Goal: Task Accomplishment & Management: Manage account settings

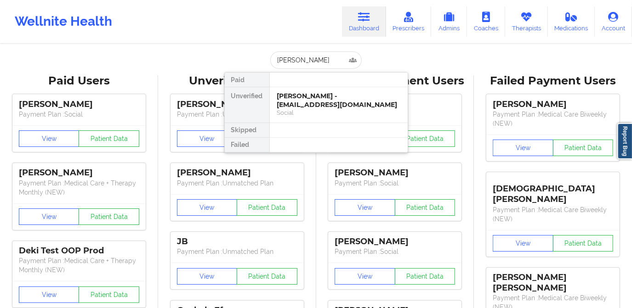
type input "Keisha Daley"
click at [335, 106] on div "Keisha Daley - keisha_daleyx@icloud.com" at bounding box center [338, 100] width 123 height 17
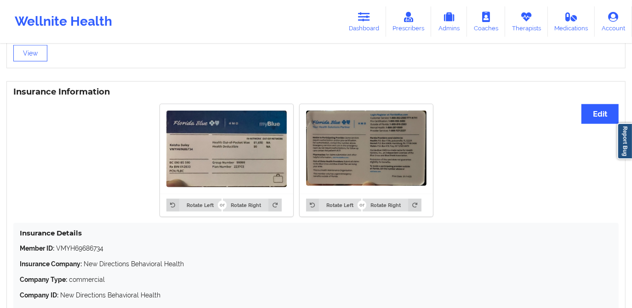
scroll to position [671, 0]
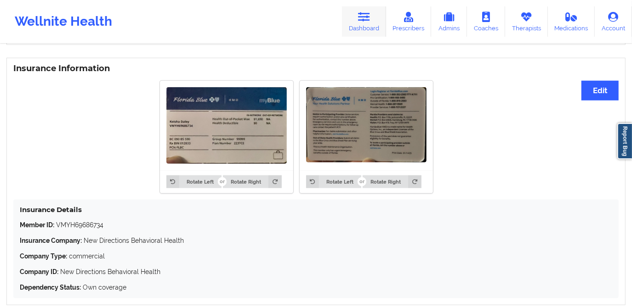
click at [359, 27] on link "Dashboard" at bounding box center [364, 21] width 44 height 30
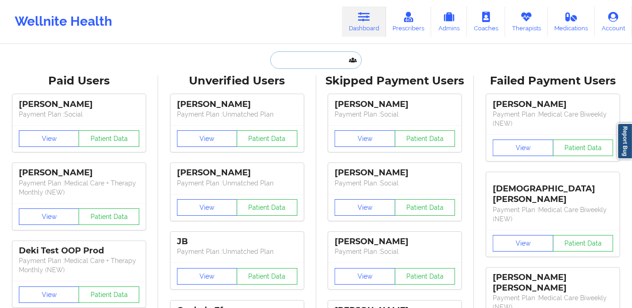
click at [307, 54] on input "text" at bounding box center [315, 59] width 91 height 17
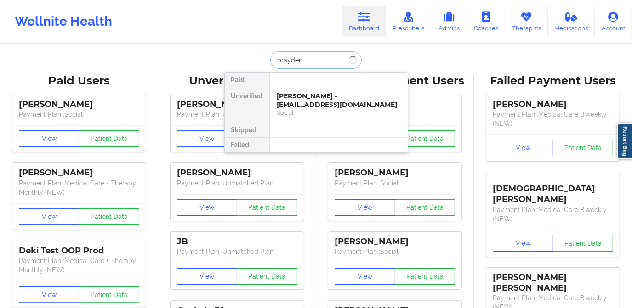
type input "brayden"
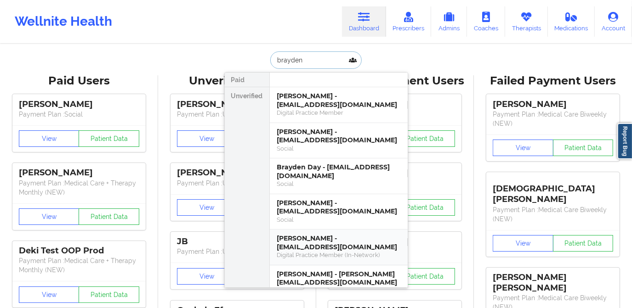
click at [319, 234] on div "Brayden Dudinyak - braydend837240@gmail.com" at bounding box center [338, 242] width 123 height 17
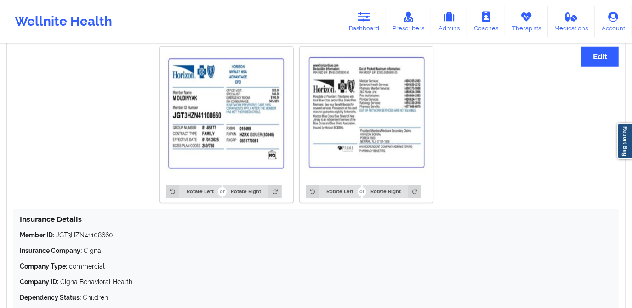
scroll to position [468, 0]
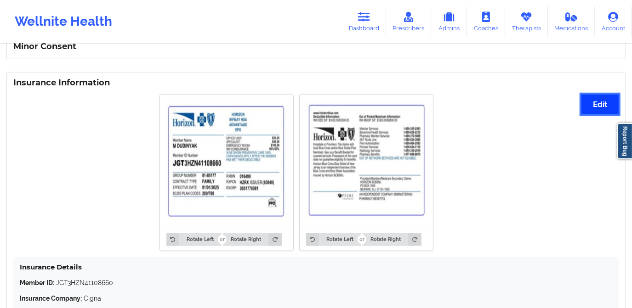
click at [587, 102] on button "Edit" at bounding box center [599, 105] width 37 height 20
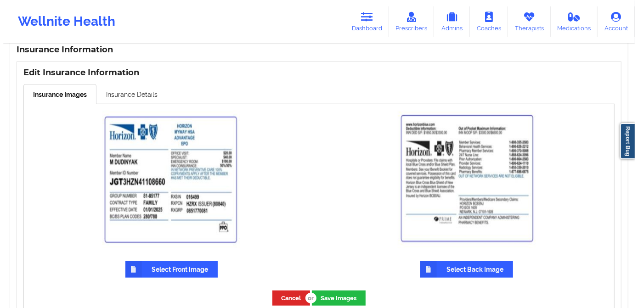
scroll to position [512, 0]
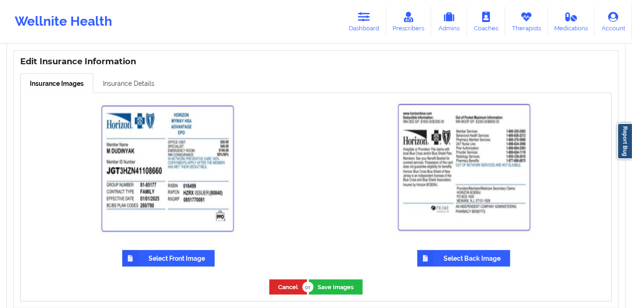
click at [132, 76] on link "Insurance Details" at bounding box center [128, 83] width 71 height 19
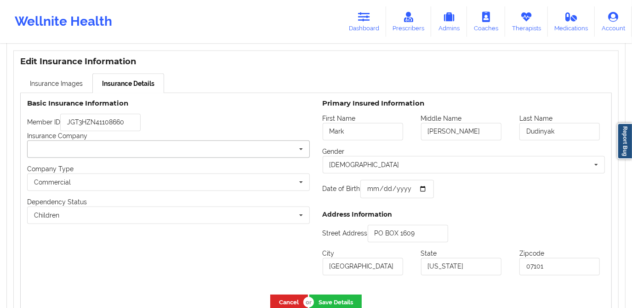
click at [110, 144] on input "text" at bounding box center [169, 149] width 282 height 17
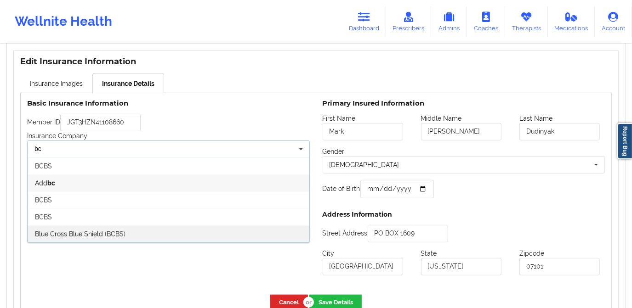
type input "bc"
click at [83, 234] on span "Blue Cross Blue Shield (BCBS)" at bounding box center [80, 234] width 91 height 7
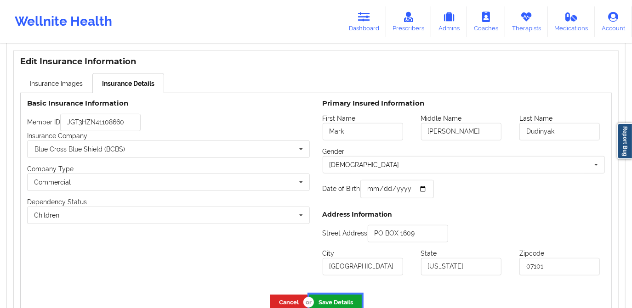
click at [339, 299] on button "Save Details" at bounding box center [335, 302] width 52 height 15
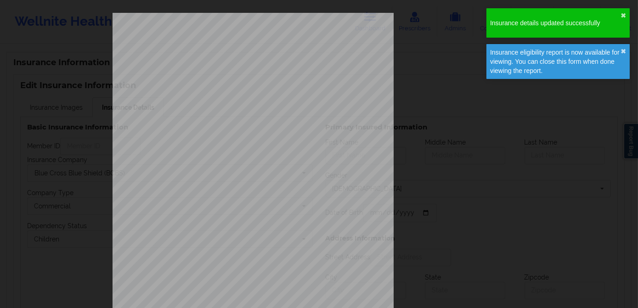
scroll to position [482, 0]
type input "Mark"
type input "Vincent"
type input "Dudinyak"
type input "1970-12-22"
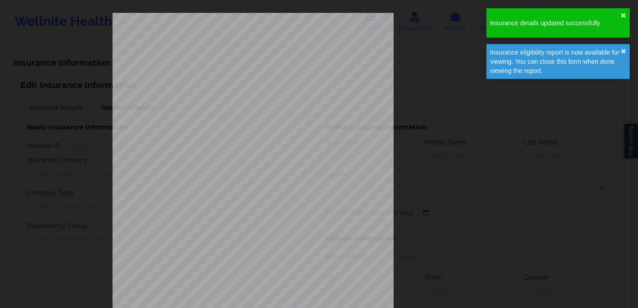
type input "PO BOX 1609"
type input "Newark"
type input "New Jersey"
type input "07101"
type input "JGT3HZN41108660"
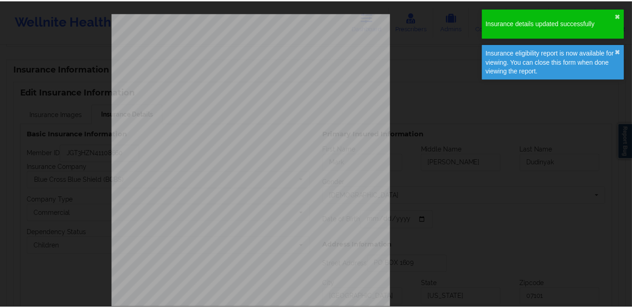
scroll to position [491, 0]
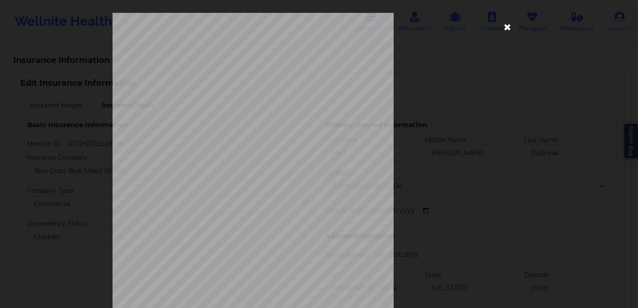
click at [504, 25] on icon at bounding box center [508, 26] width 15 height 15
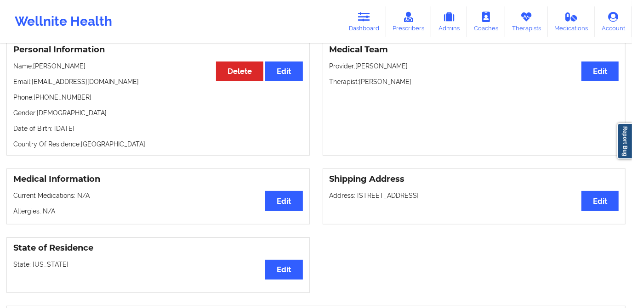
scroll to position [73, 0]
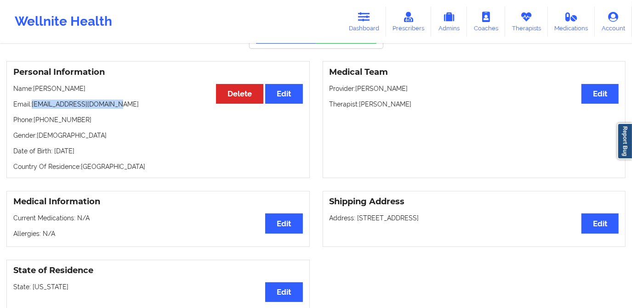
drag, startPoint x: 33, startPoint y: 103, endPoint x: 127, endPoint y: 104, distance: 94.2
click at [127, 104] on p "Email: braydend837240@gmail.com" at bounding box center [158, 104] width 290 height 9
copy p "braydend837240@gmail.com"
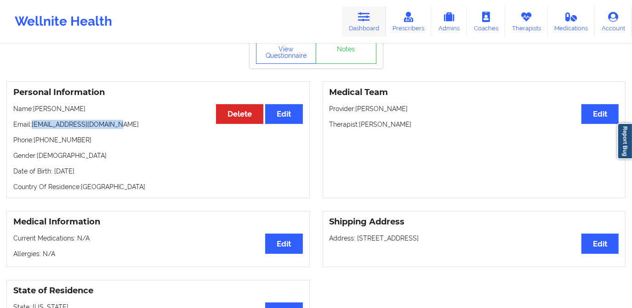
scroll to position [0, 0]
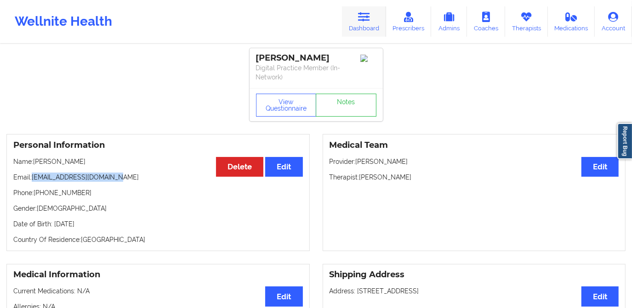
click at [361, 23] on link "Dashboard" at bounding box center [364, 21] width 44 height 30
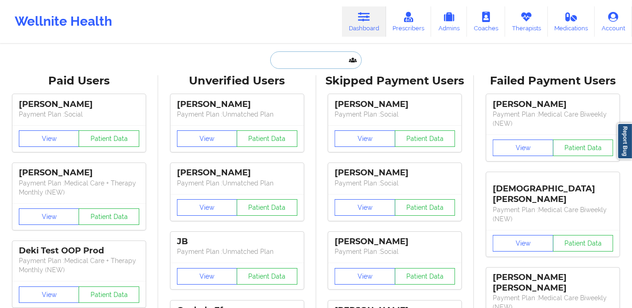
click at [311, 59] on input "text" at bounding box center [315, 59] width 91 height 17
paste input "DARIEL SEWELL CHILDRES"
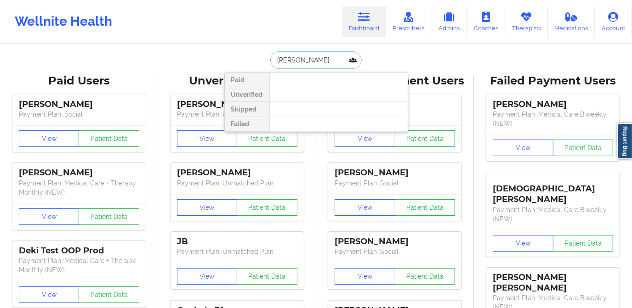
click at [317, 61] on input "DARIEL SEWELL CHILDRES" at bounding box center [315, 59] width 91 height 17
drag, startPoint x: 315, startPoint y: 62, endPoint x: 290, endPoint y: 63, distance: 25.3
click at [290, 63] on input "DARIEL SEWELL CHILDRES" at bounding box center [315, 59] width 91 height 17
drag, startPoint x: 296, startPoint y: 60, endPoint x: 258, endPoint y: 63, distance: 38.7
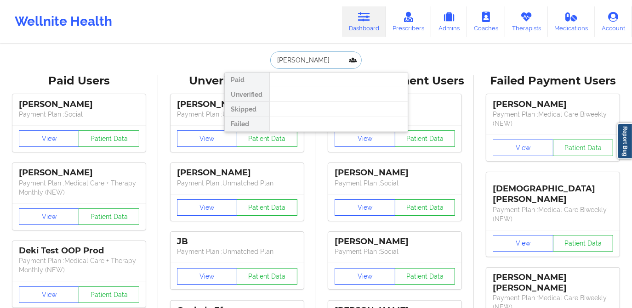
click at [258, 63] on div "DARIEL CHILDRES Paid Unverified Skipped Failed" at bounding box center [316, 59] width 184 height 17
type input "CHILDRES"
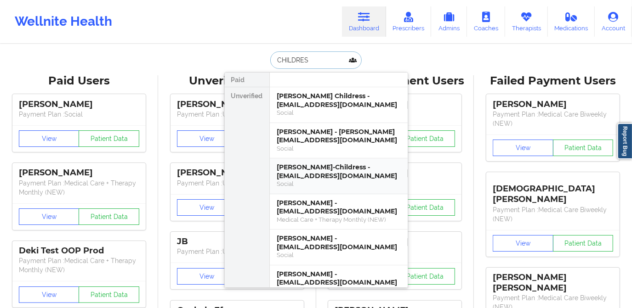
click at [331, 174] on div "Dariel Sewell-Childress - dariel4625@gmail.com" at bounding box center [338, 171] width 123 height 17
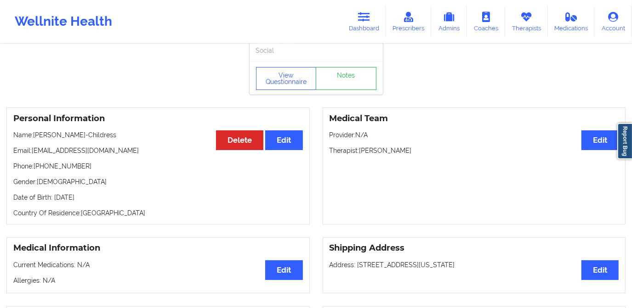
scroll to position [12, 0]
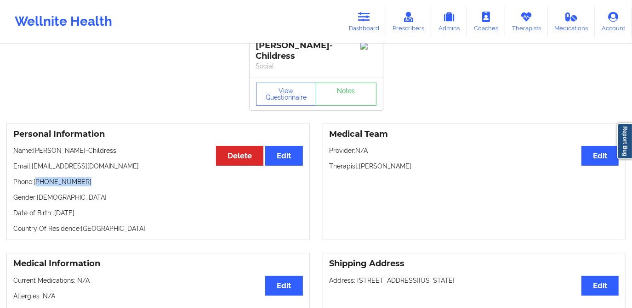
drag, startPoint x: 39, startPoint y: 182, endPoint x: 85, endPoint y: 183, distance: 46.0
click at [85, 183] on p "Phone: +1313-939-0557" at bounding box center [158, 181] width 290 height 9
